Goal: Task Accomplishment & Management: Manage account settings

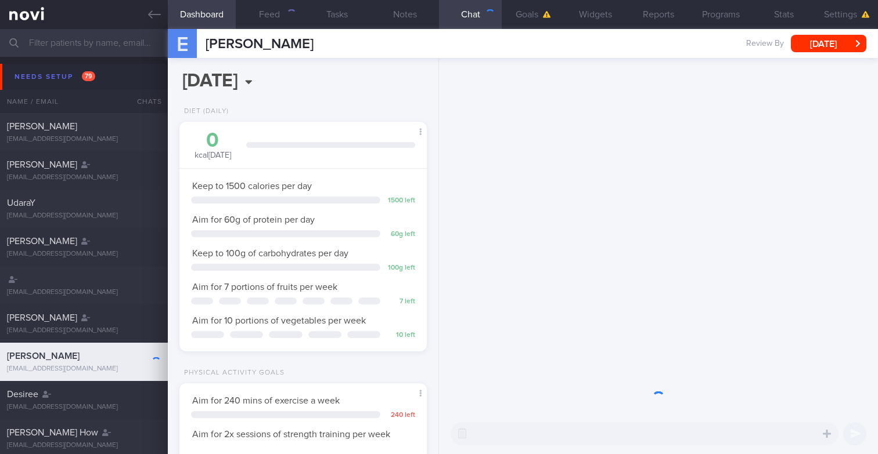
scroll to position [115, 231]
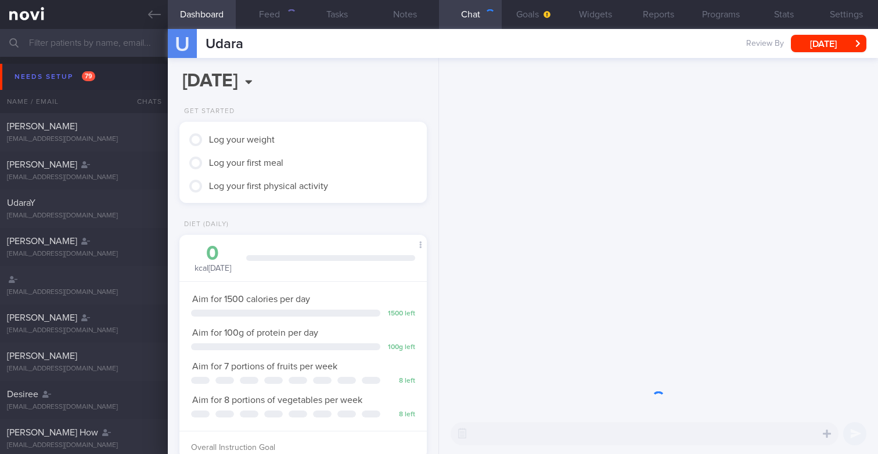
scroll to position [115, 231]
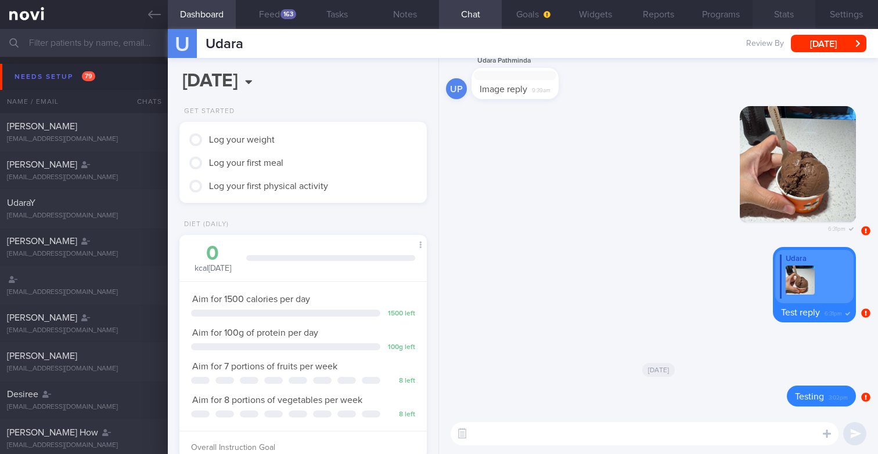
click at [792, 9] on button "Stats" at bounding box center [783, 14] width 63 height 29
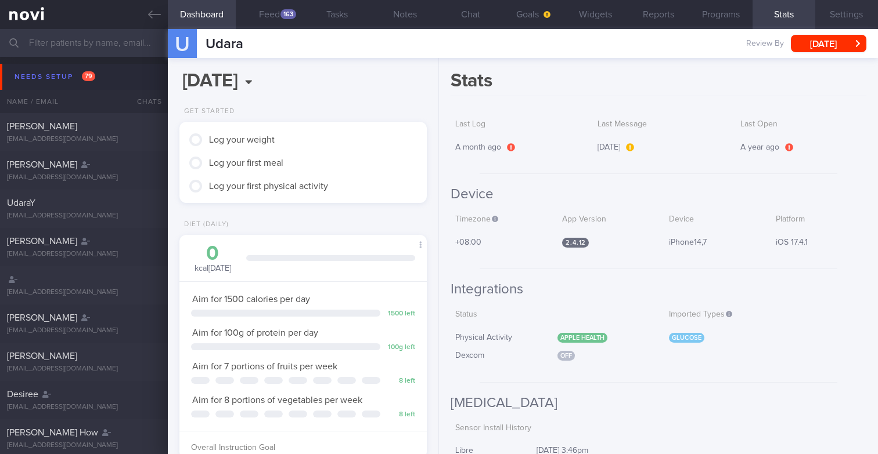
click at [842, 10] on button "Settings" at bounding box center [846, 14] width 63 height 29
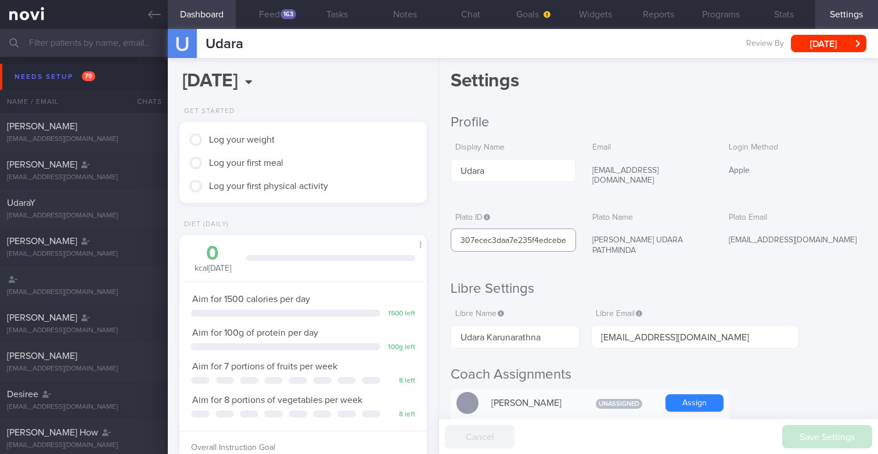
click at [543, 235] on input "307ecec3daa7e235f4edcebecd52e107" at bounding box center [512, 240] width 125 height 23
